Goal: Information Seeking & Learning: Learn about a topic

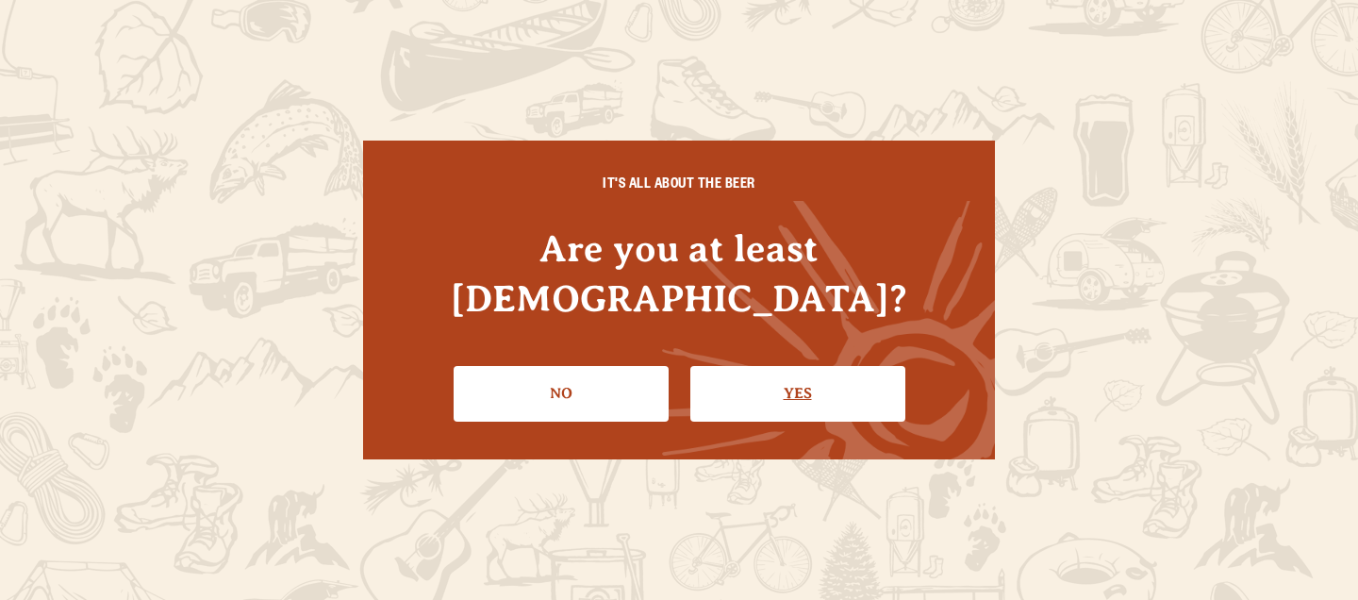
click at [804, 366] on link "Yes" at bounding box center [797, 393] width 215 height 55
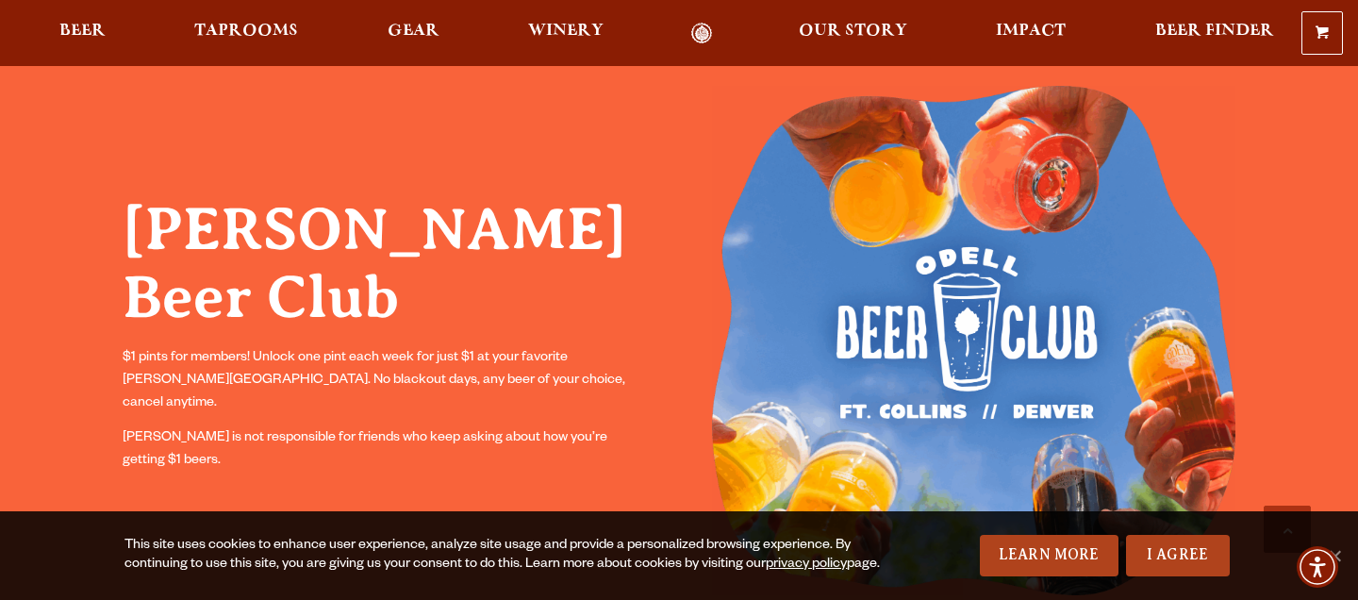
scroll to position [1495, 0]
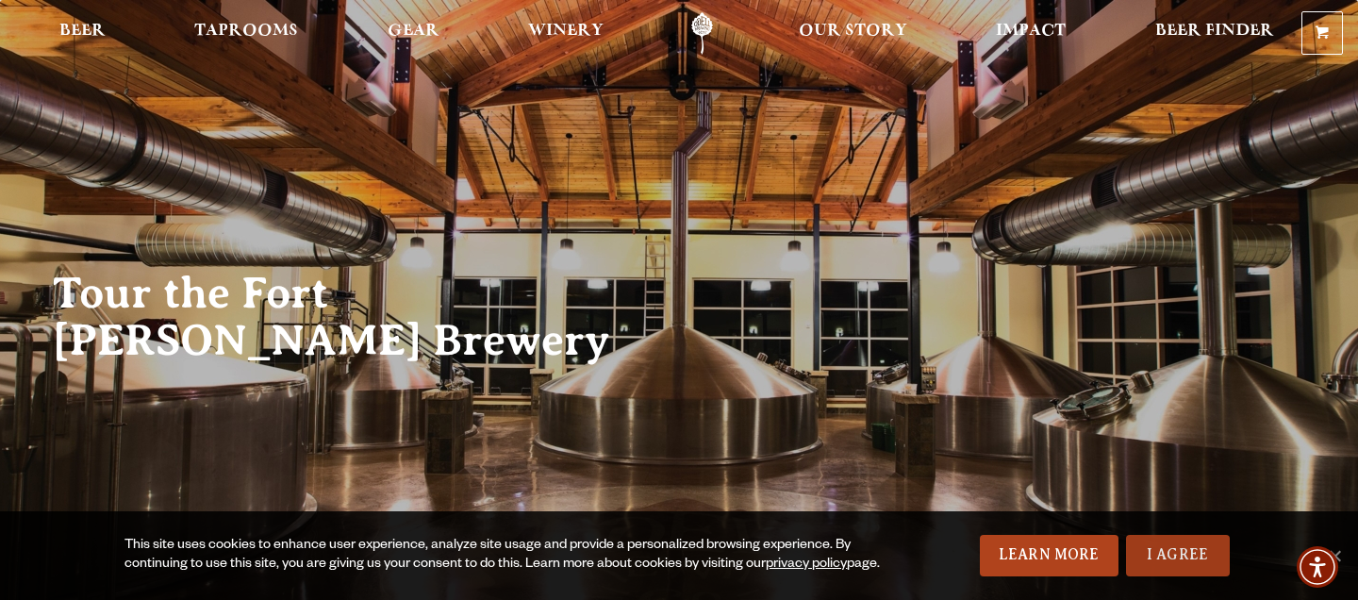
click at [1186, 571] on link "I Agree" at bounding box center [1178, 555] width 104 height 41
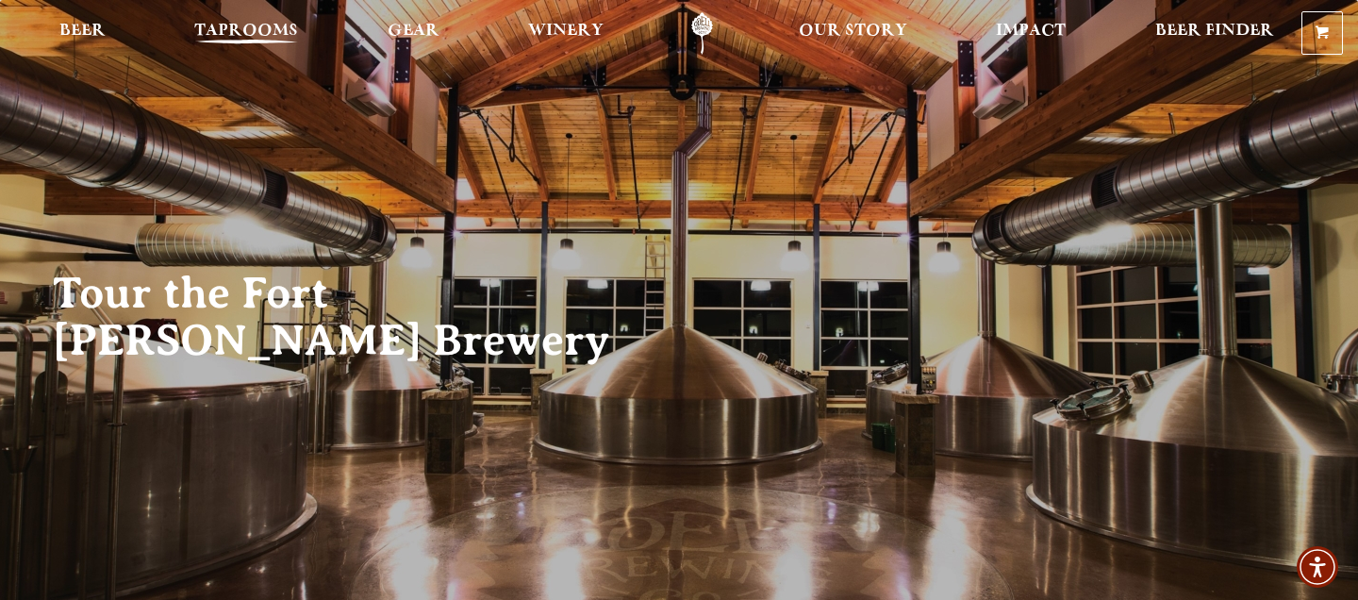
click at [262, 29] on span "Taprooms" at bounding box center [246, 31] width 104 height 15
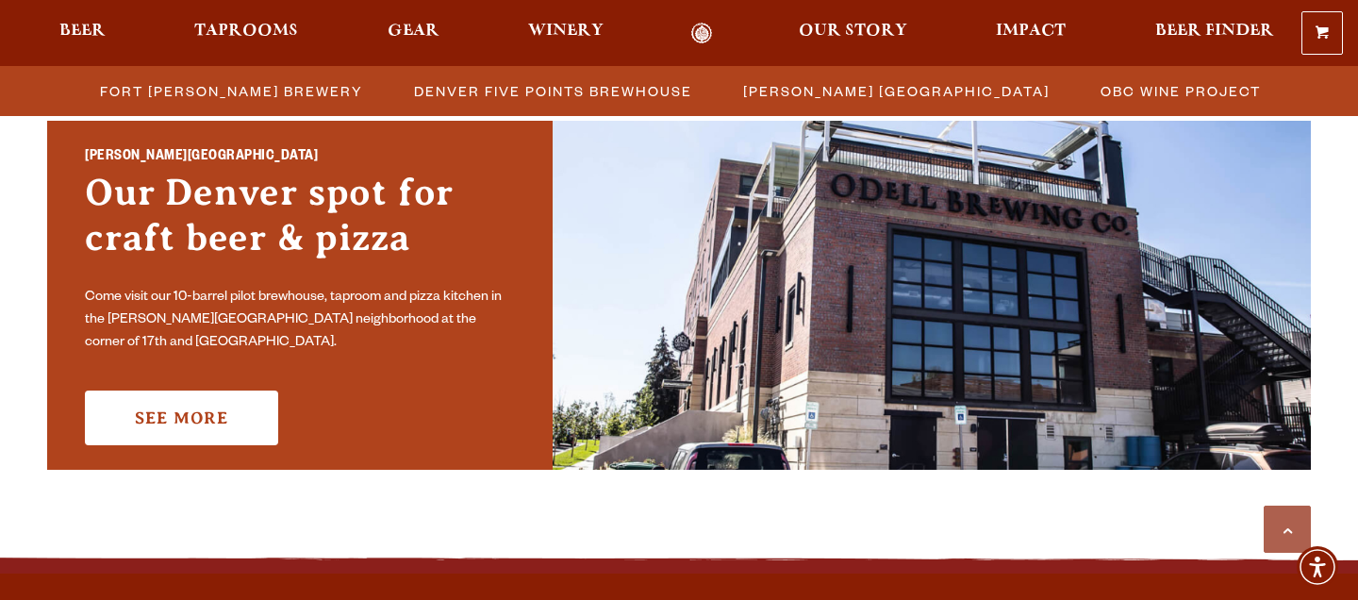
scroll to position [1382, 0]
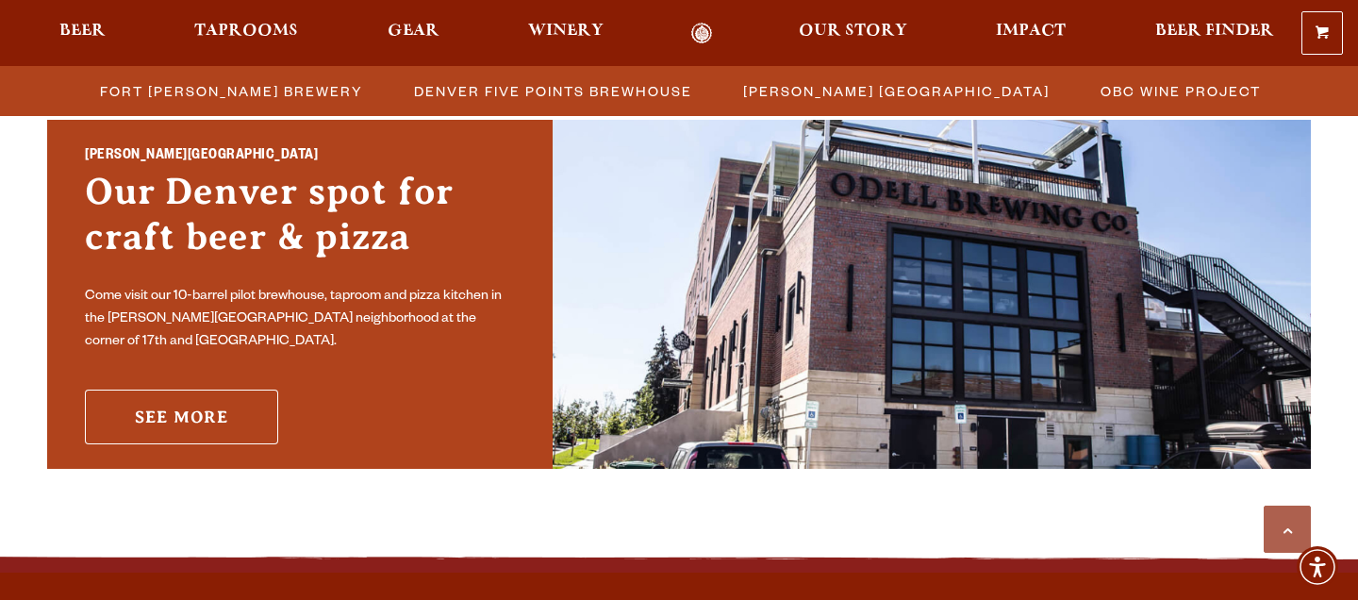
click at [213, 414] on link "See More" at bounding box center [181, 416] width 193 height 55
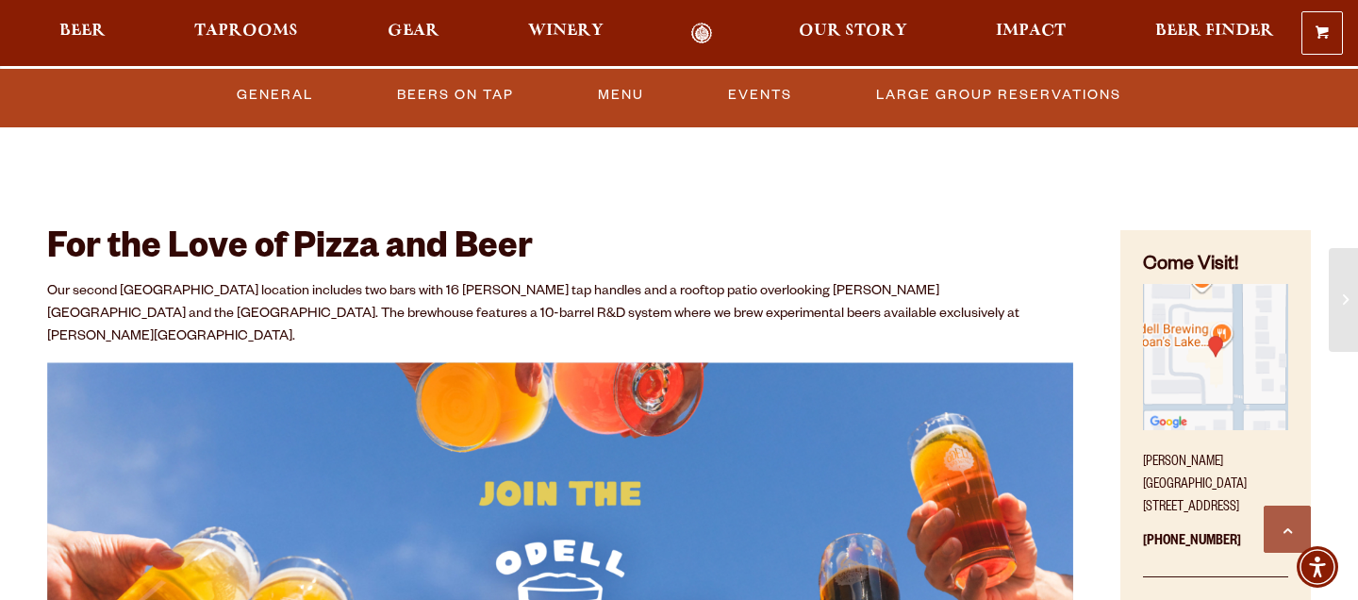
scroll to position [714, 0]
click at [1251, 402] on img "Find on Google Maps (opens in a new window)" at bounding box center [1215, 356] width 145 height 145
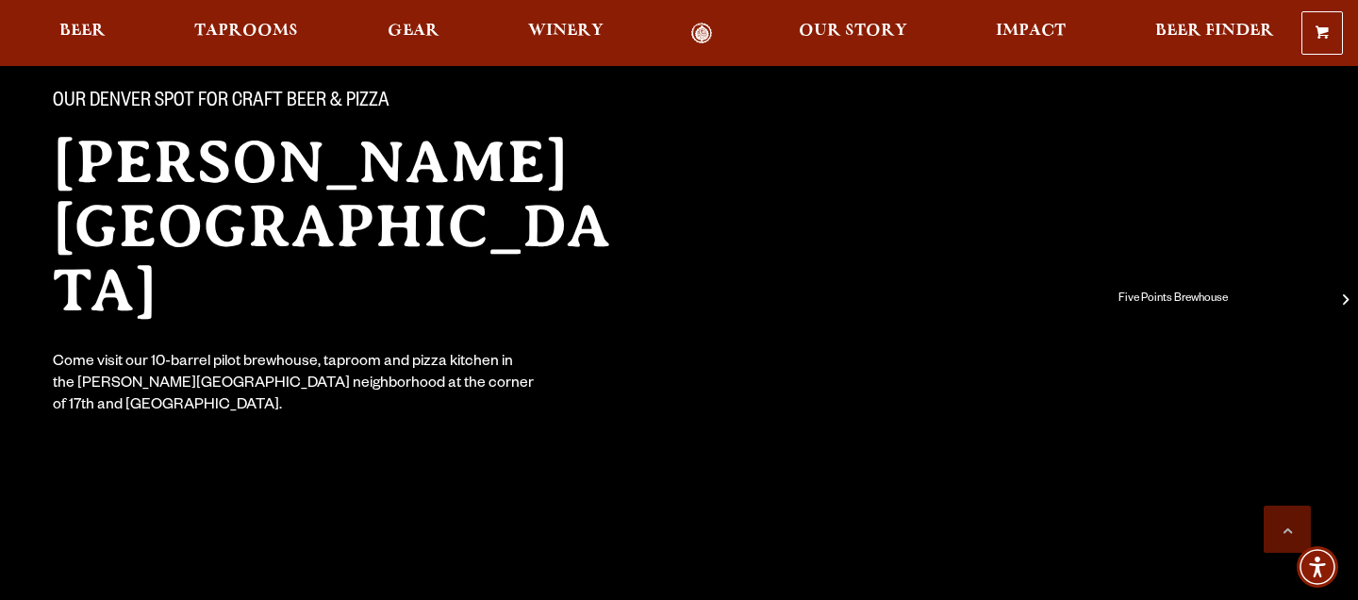
scroll to position [0, 0]
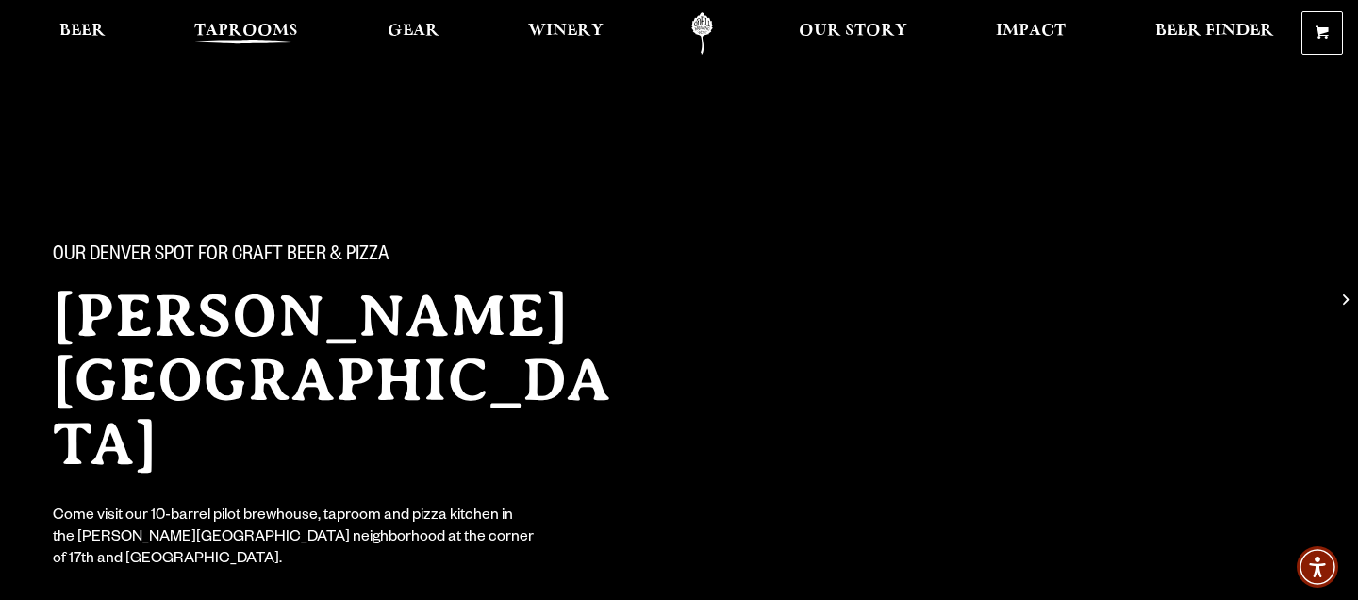
click at [239, 24] on span "Taprooms" at bounding box center [246, 31] width 104 height 15
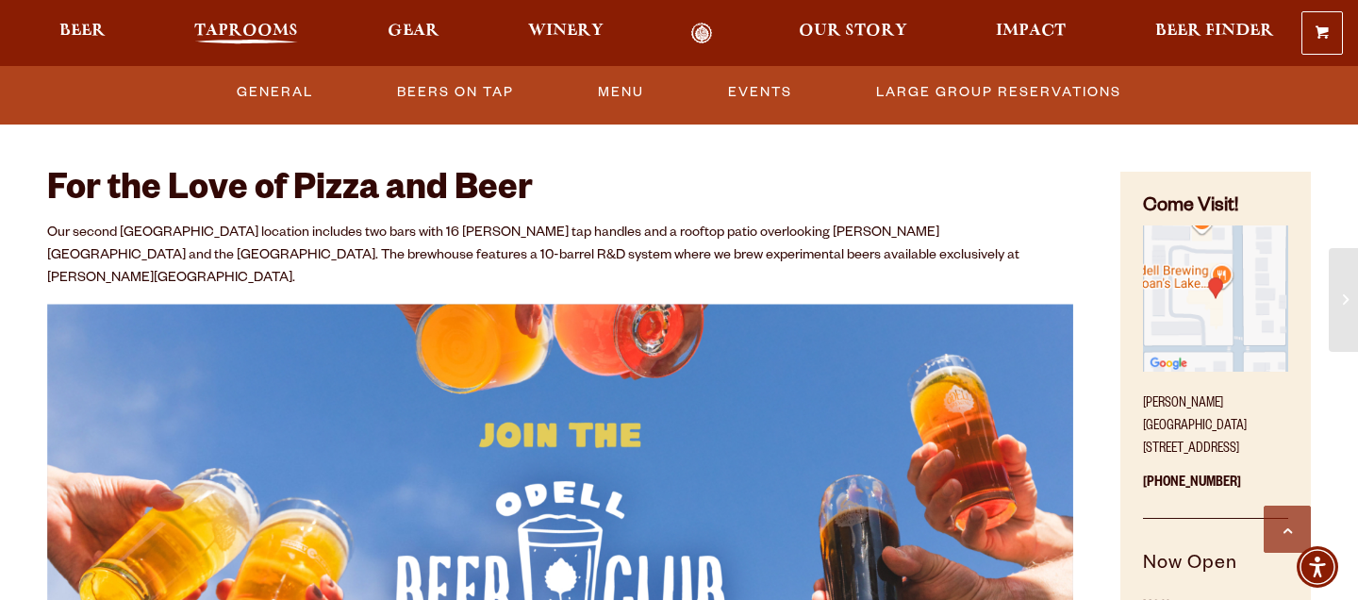
scroll to position [775, 0]
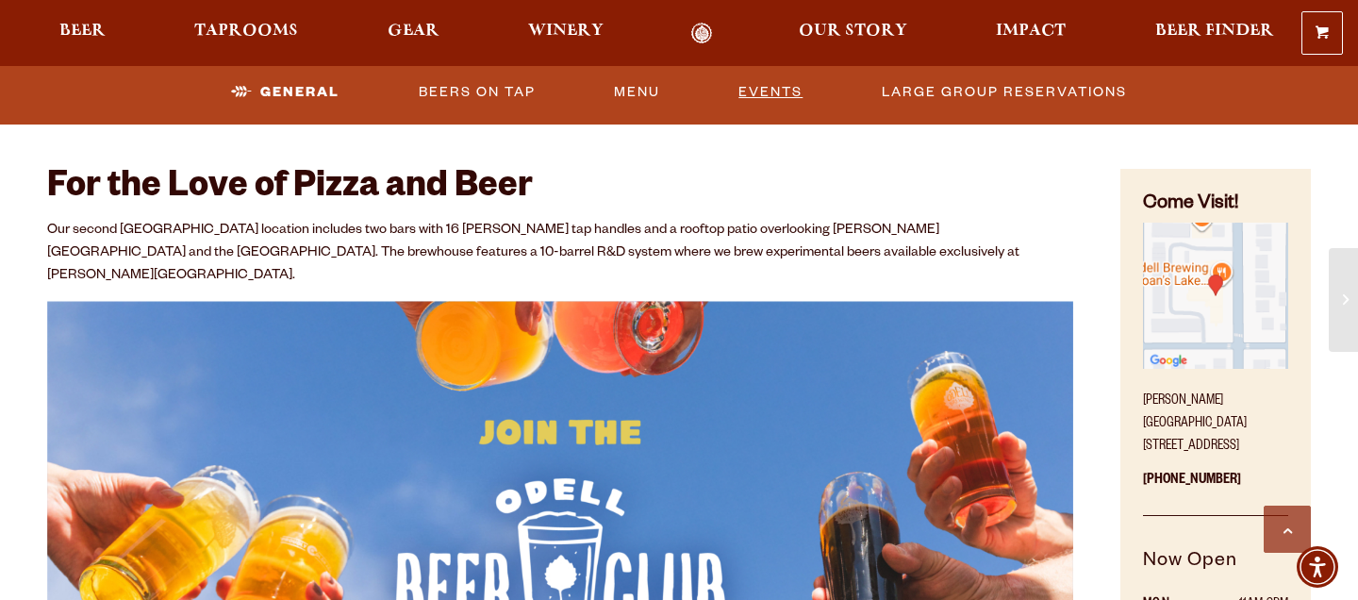
click at [769, 91] on link "Events" at bounding box center [770, 92] width 79 height 43
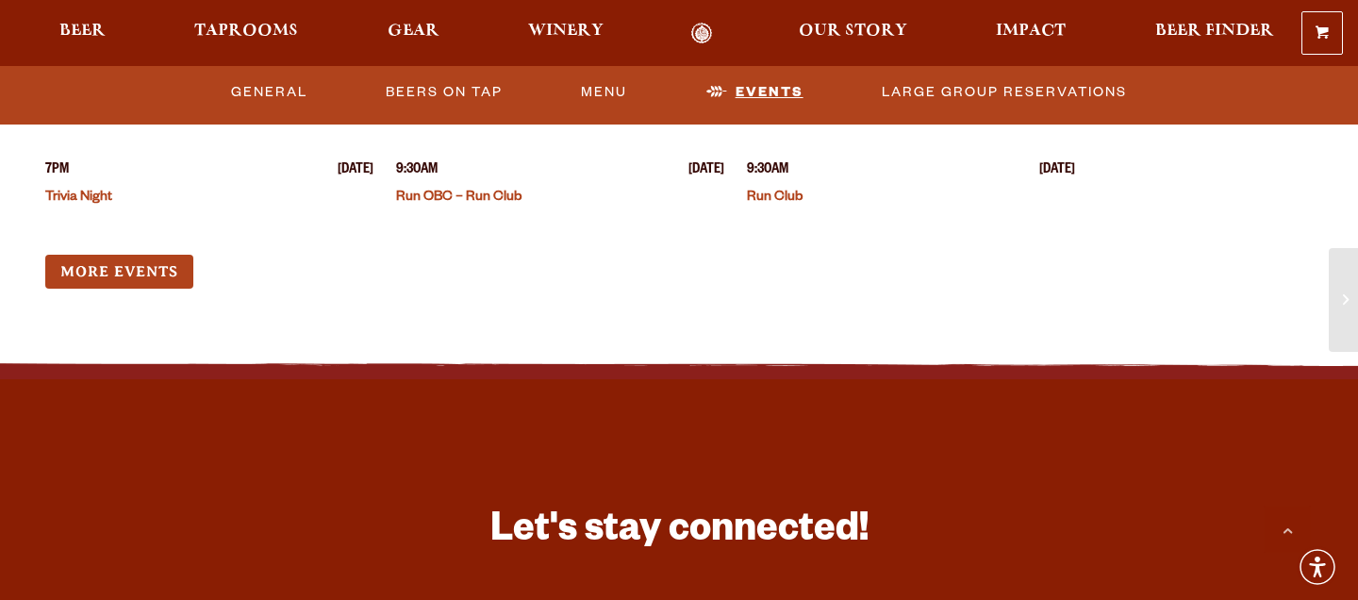
scroll to position [2832, 0]
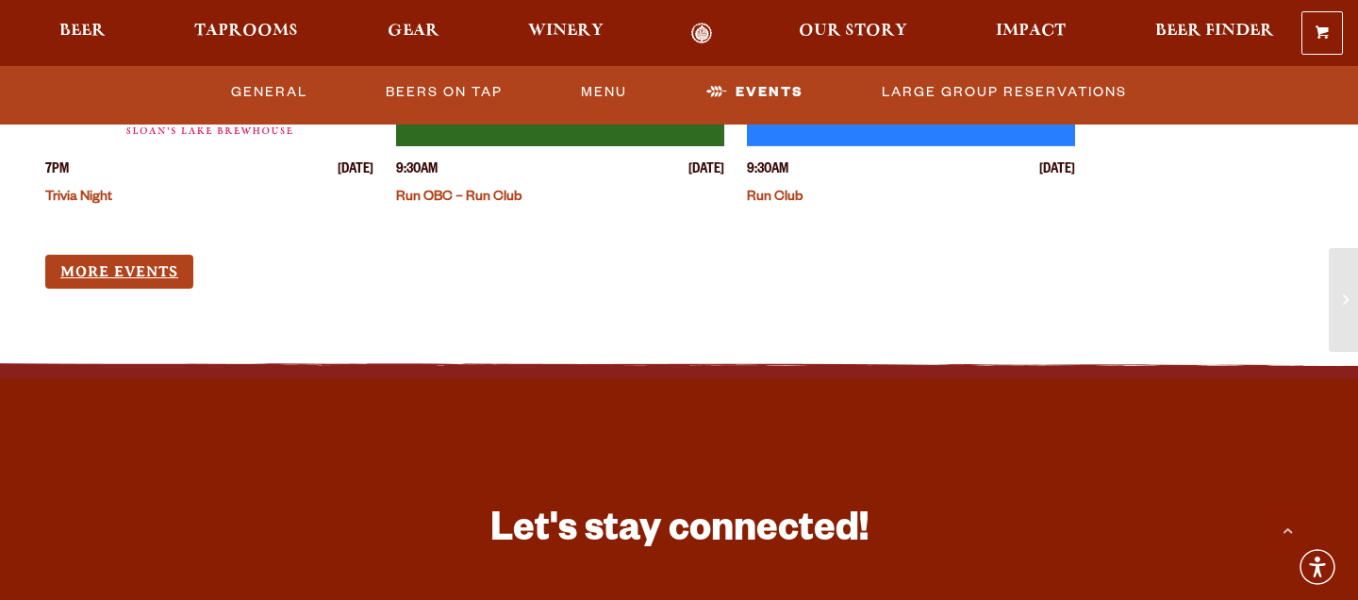
click at [146, 255] on link "More Events" at bounding box center [119, 272] width 148 height 35
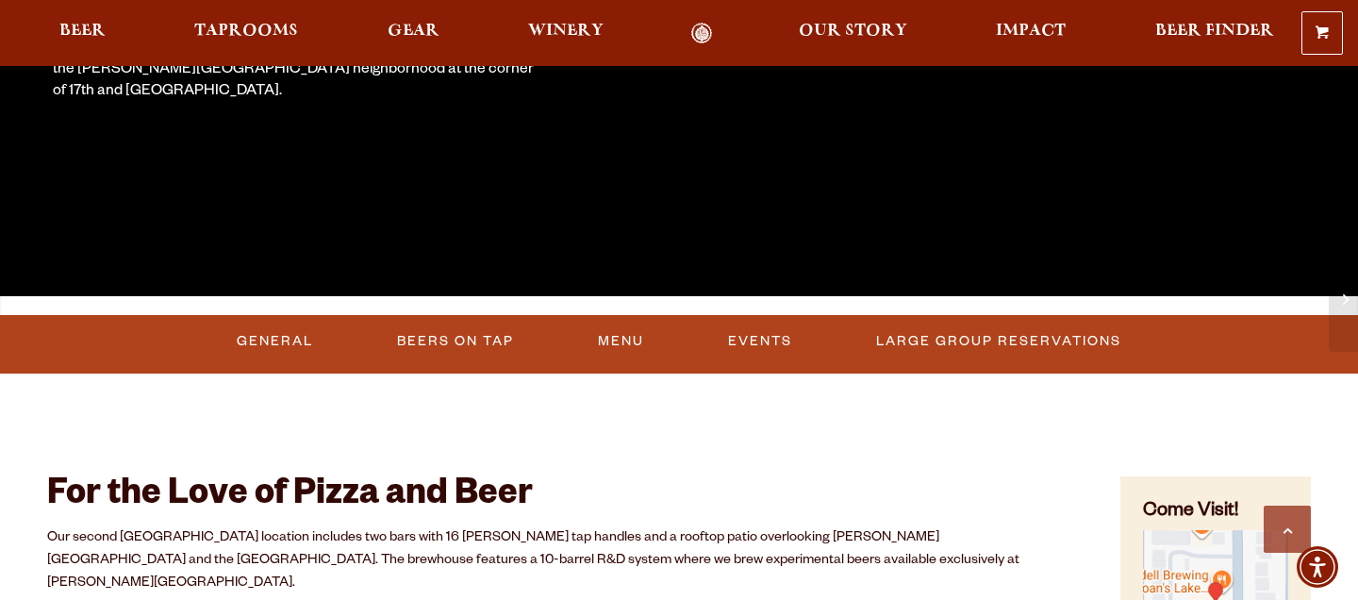
scroll to position [508, 0]
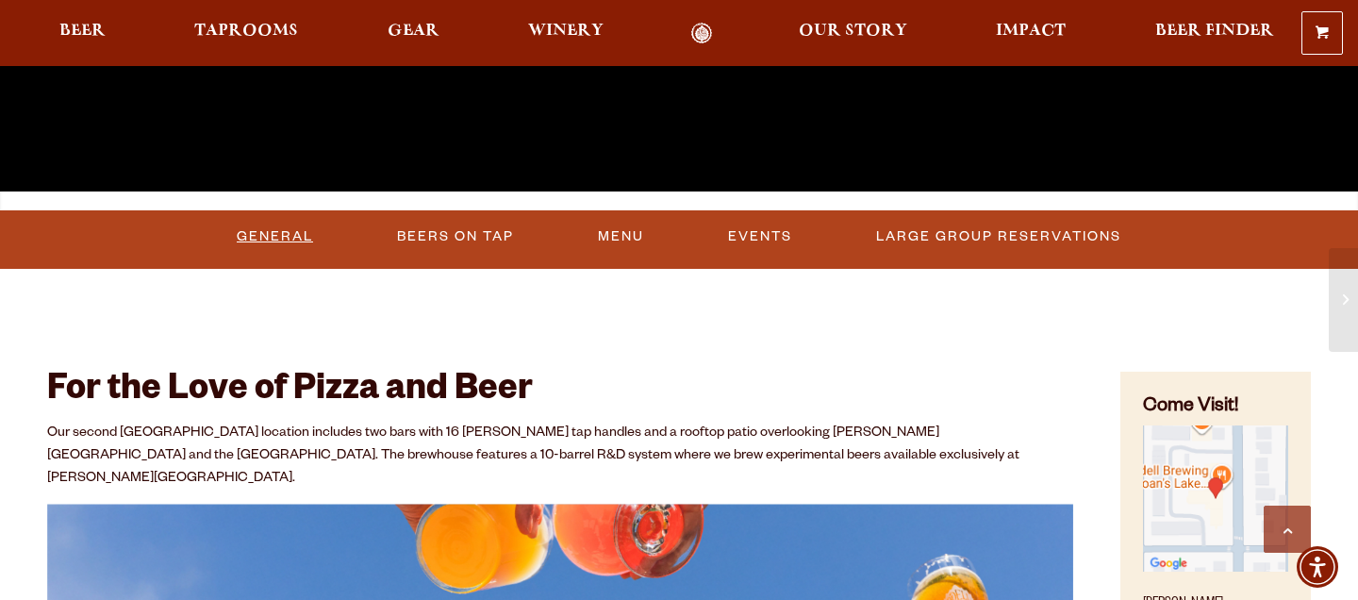
click at [294, 236] on link "General" at bounding box center [274, 236] width 91 height 43
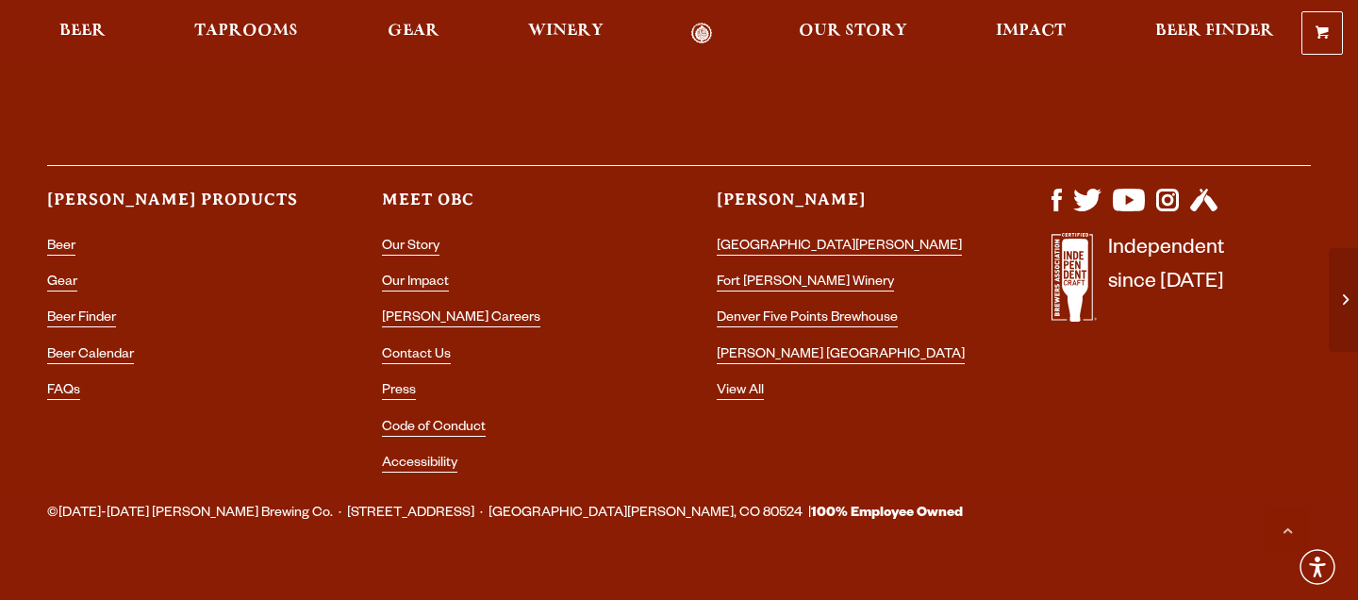
scroll to position [3558, 0]
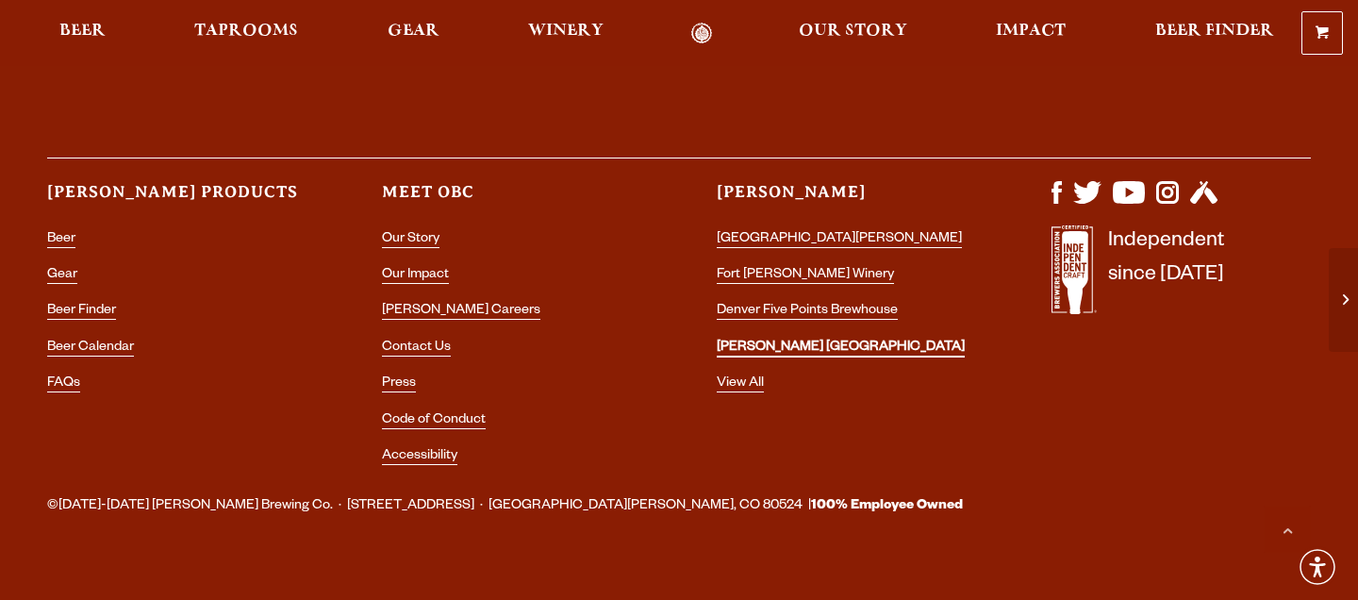
click at [883, 340] on link "[PERSON_NAME] [GEOGRAPHIC_DATA]" at bounding box center [840, 348] width 248 height 17
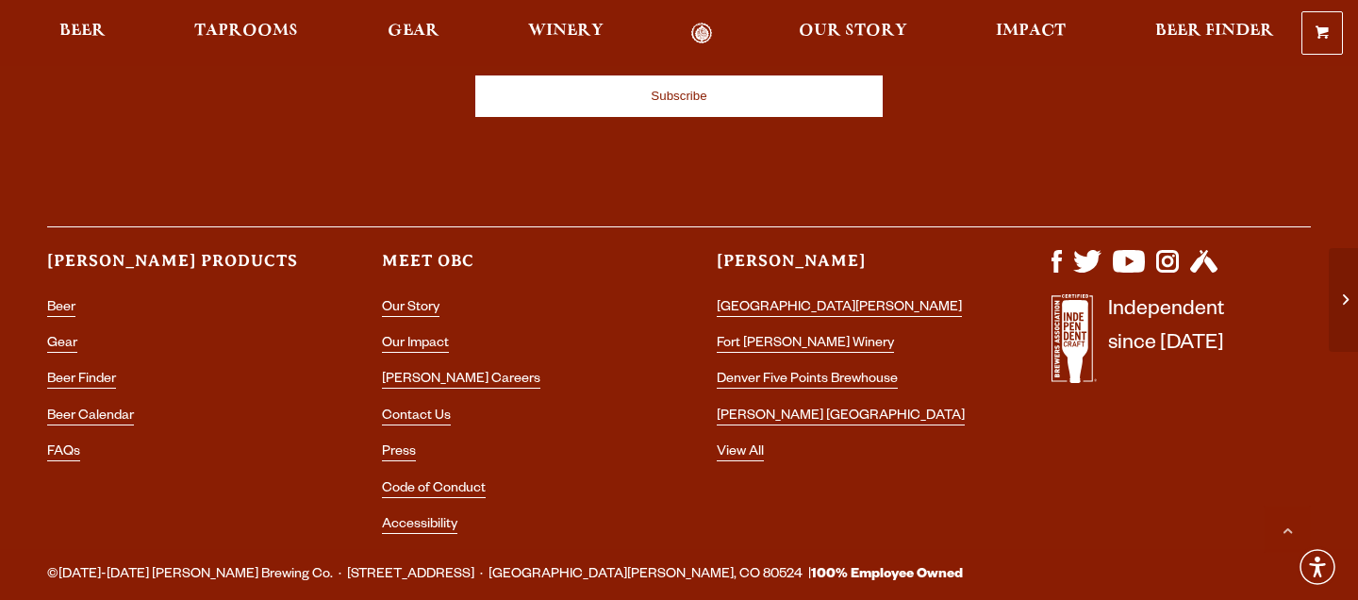
scroll to position [5833, 0]
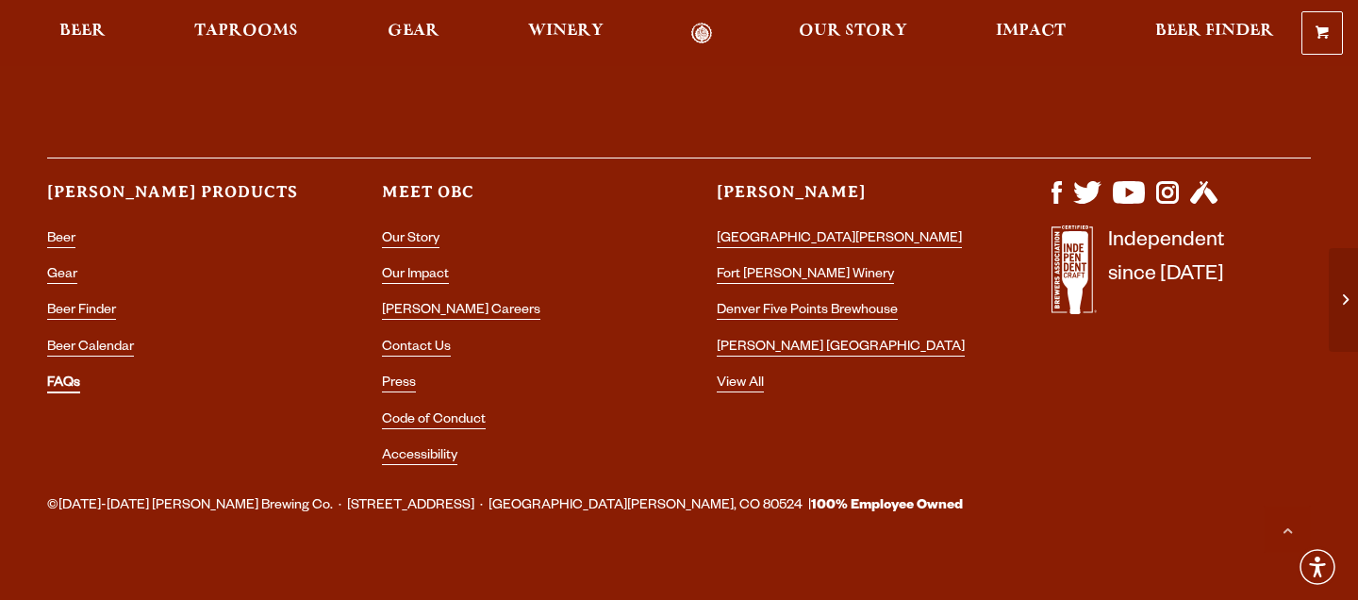
click at [58, 376] on link "FAQs" at bounding box center [63, 384] width 33 height 17
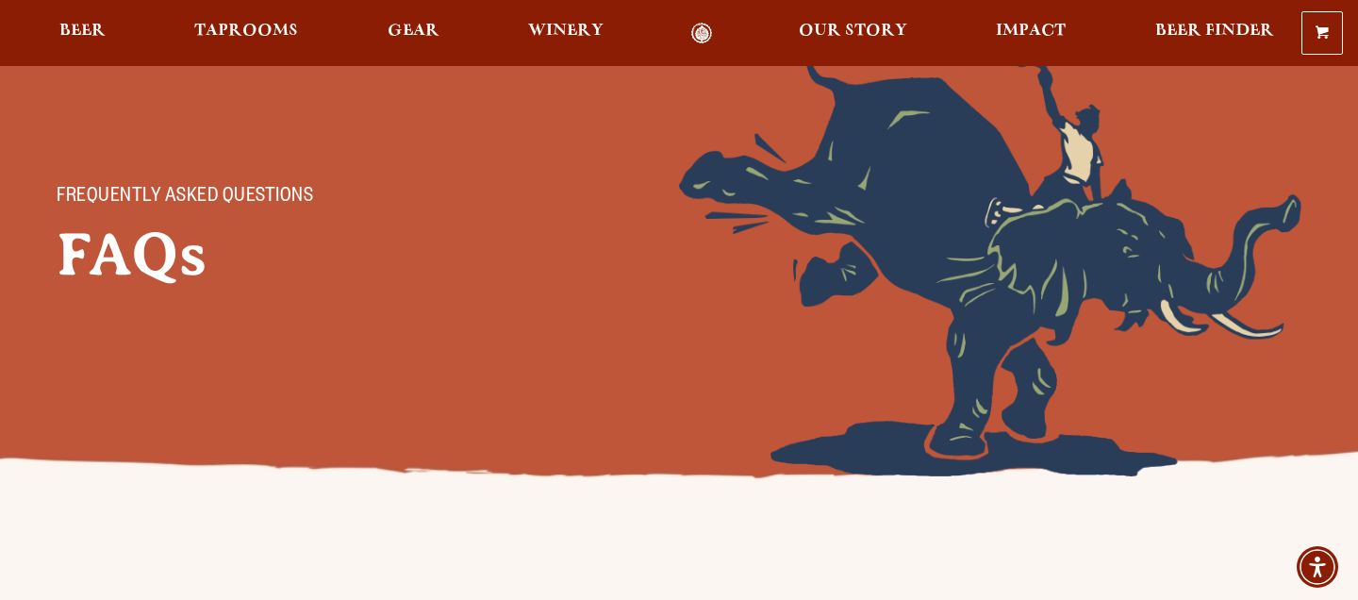
scroll to position [140, 0]
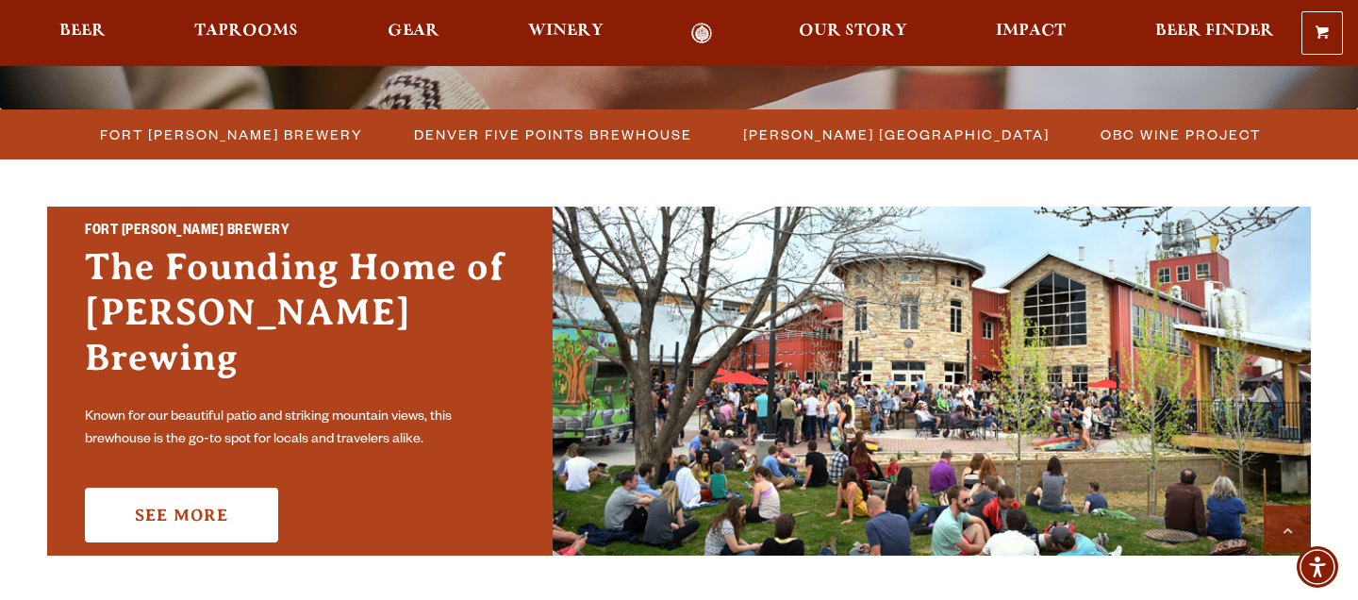
scroll to position [506, 0]
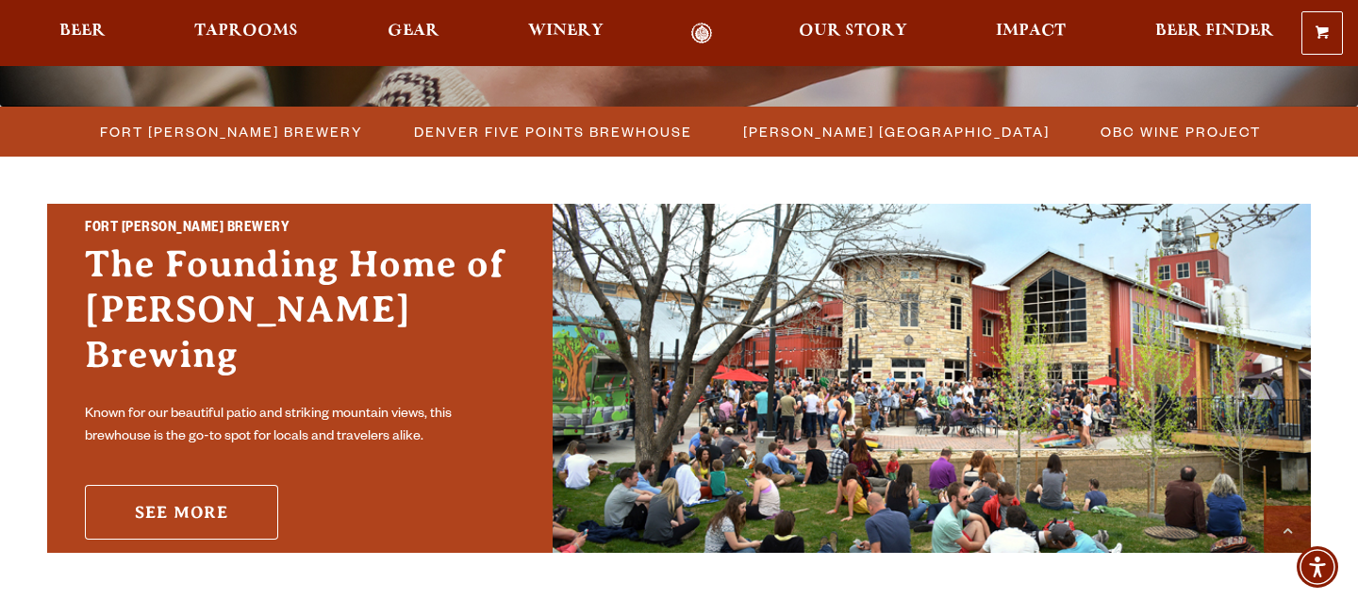
click at [219, 498] on link "See More" at bounding box center [181, 512] width 193 height 55
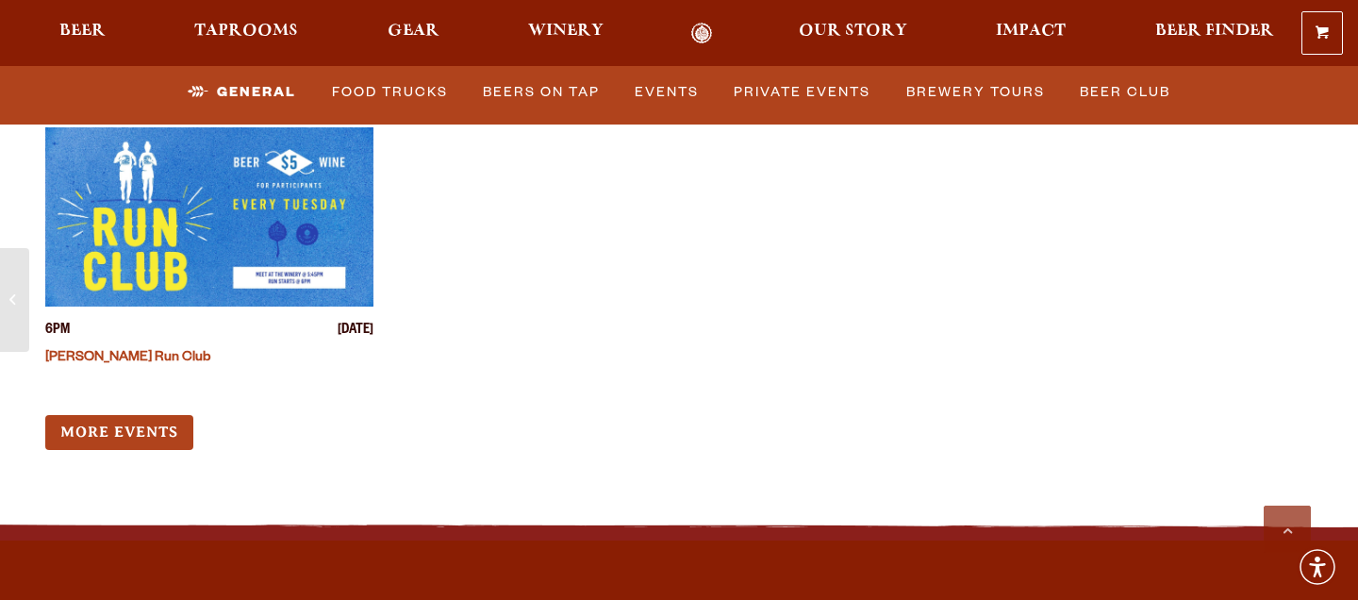
scroll to position [7402, 0]
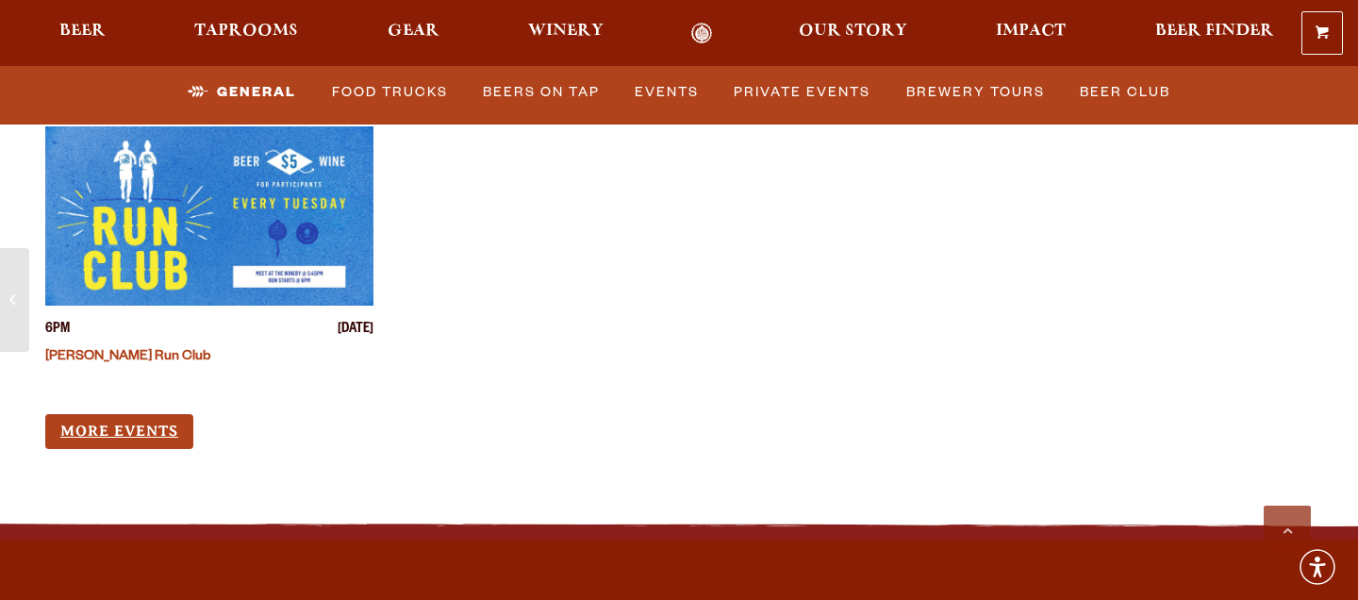
click at [139, 414] on link "More Events" at bounding box center [119, 431] width 148 height 35
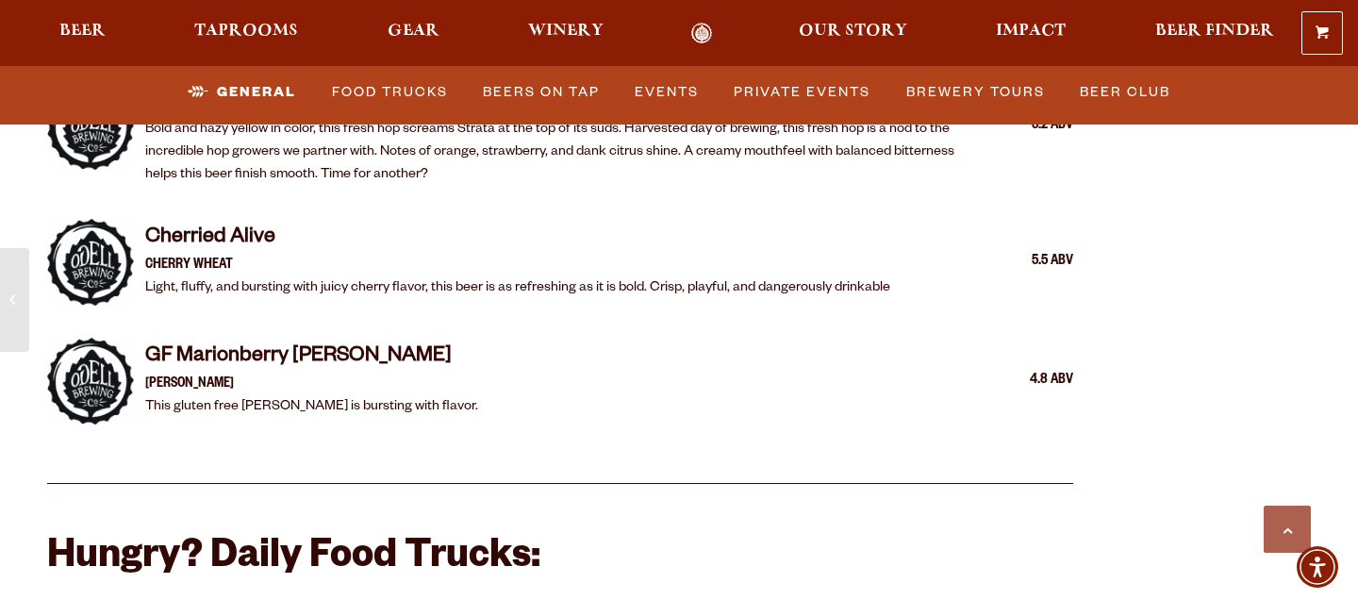
scroll to position [4109, 0]
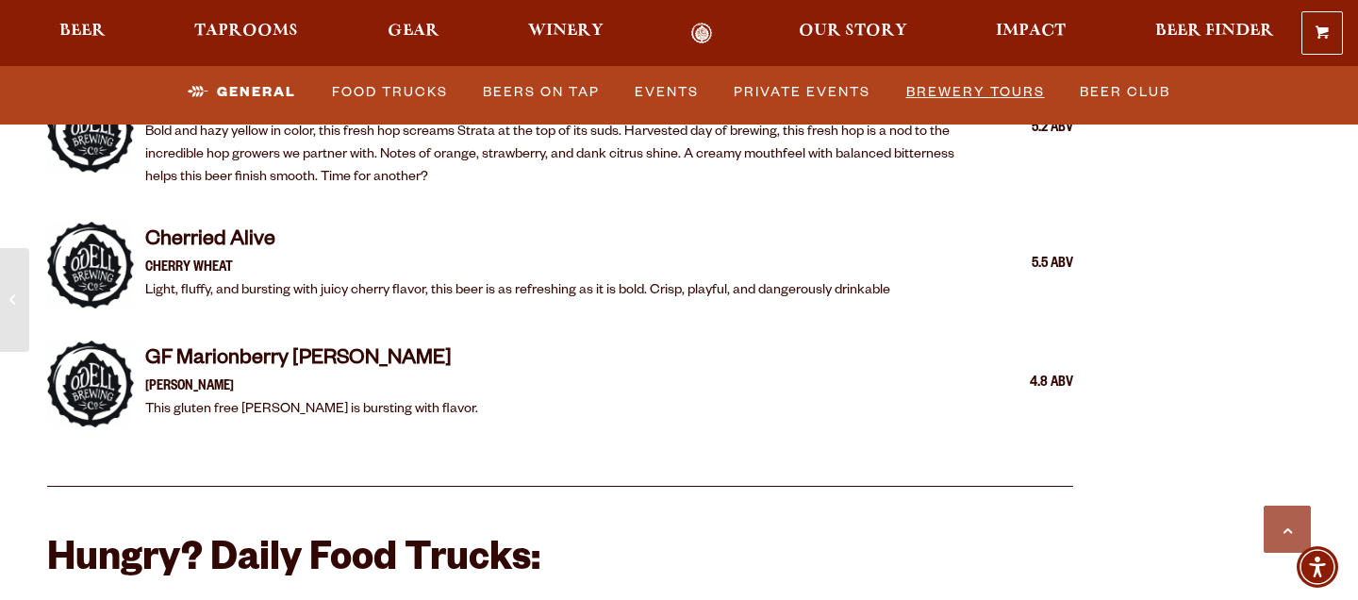
click at [987, 92] on link "Brewery Tours" at bounding box center [975, 92] width 154 height 43
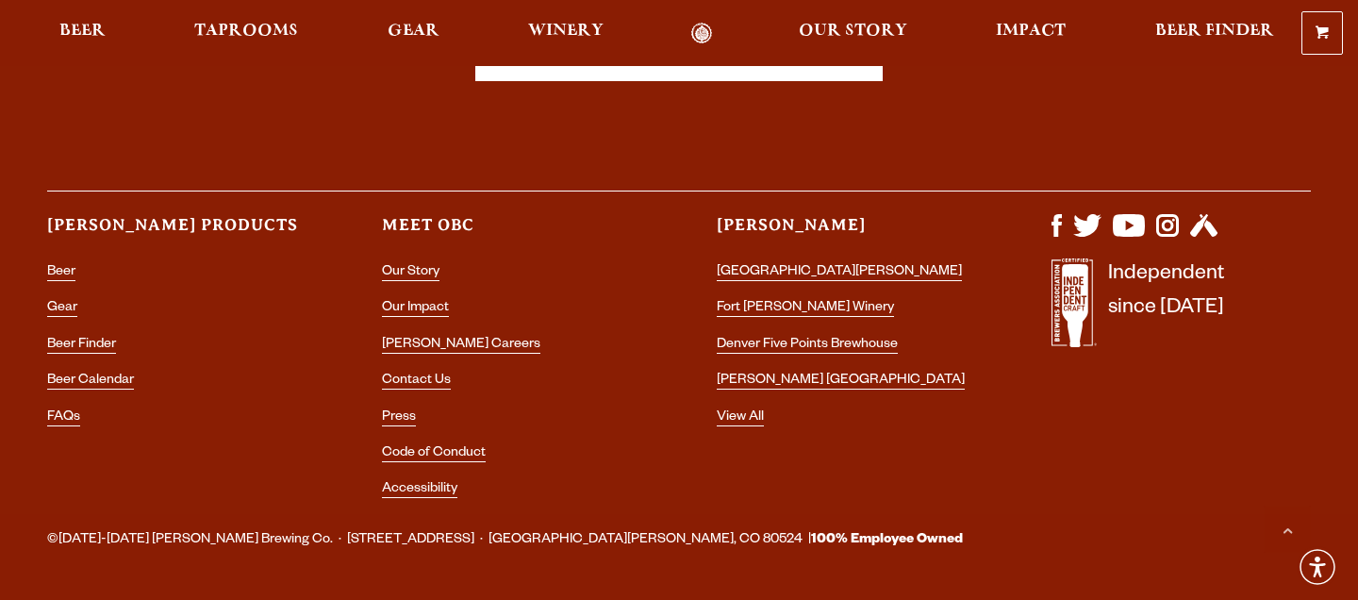
scroll to position [2789, 0]
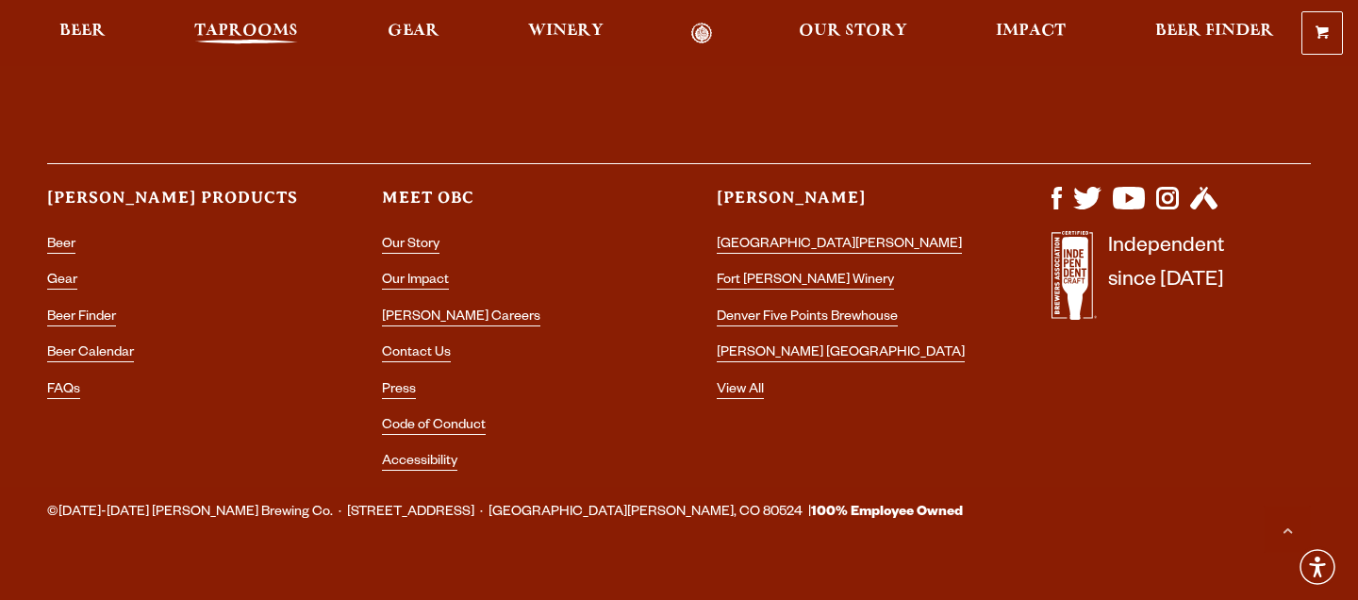
click at [239, 31] on span "Taprooms" at bounding box center [246, 31] width 104 height 15
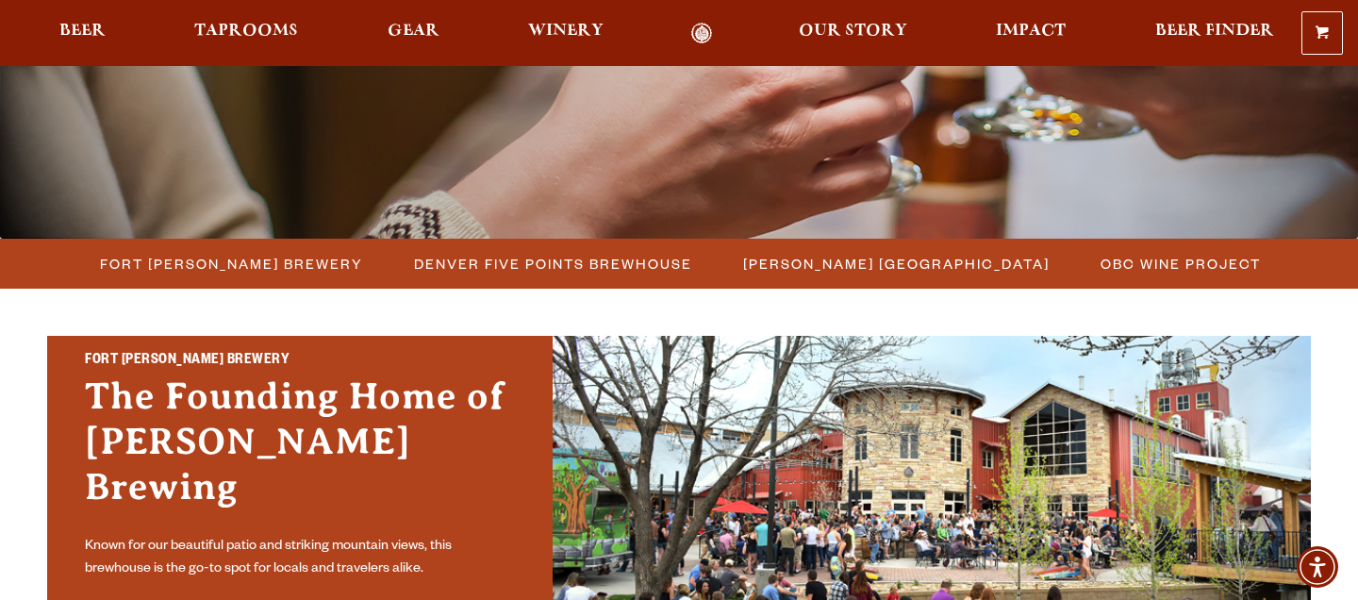
scroll to position [412, 0]
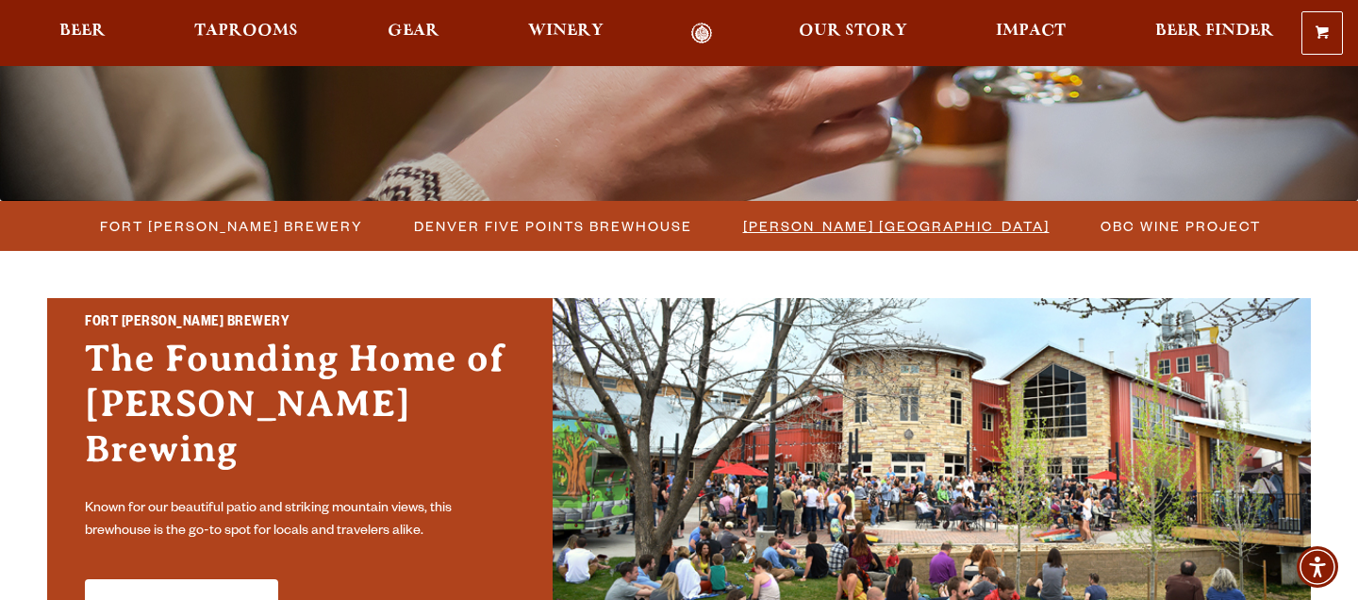
click at [851, 223] on span "[PERSON_NAME] [GEOGRAPHIC_DATA]" at bounding box center [896, 225] width 306 height 27
